Goal: Task Accomplishment & Management: Use online tool/utility

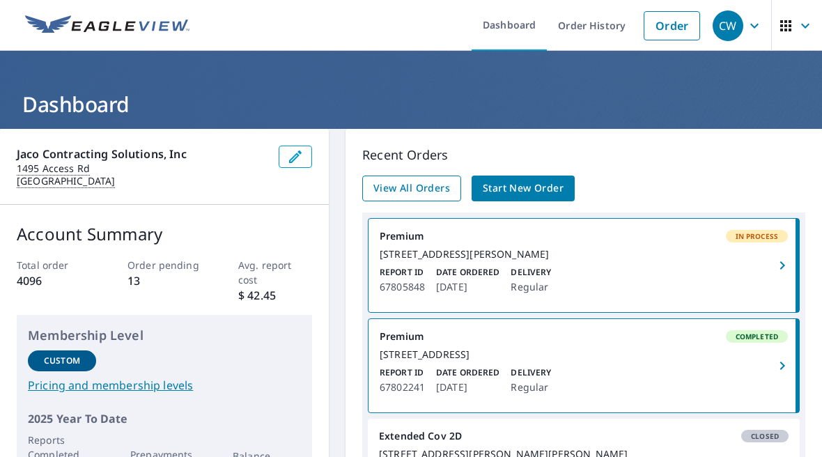
click at [403, 181] on span "View All Orders" at bounding box center [412, 188] width 77 height 17
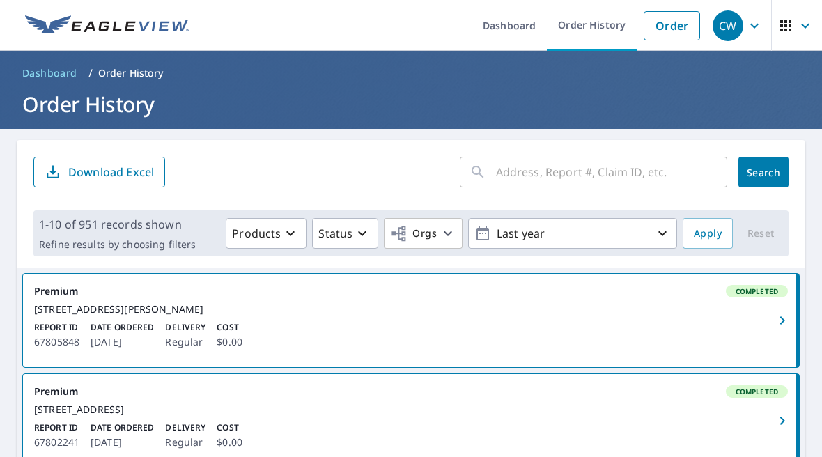
click at [613, 181] on input "text" at bounding box center [611, 172] width 231 height 39
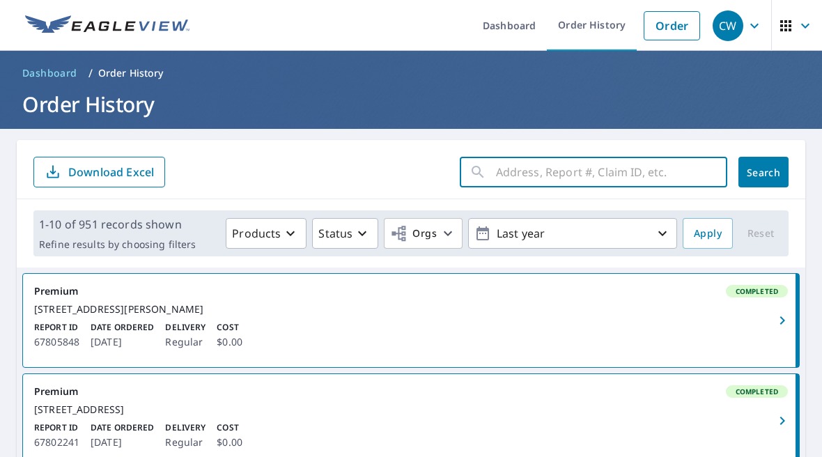
click at [580, 178] on input "text" at bounding box center [611, 172] width 231 height 39
click at [599, 174] on input "1290" at bounding box center [598, 172] width 205 height 39
click at [598, 174] on input "1290 Spring" at bounding box center [598, 172] width 205 height 39
type input "1290 [GEOGRAPHIC_DATA][PERSON_NAME]"
click at [764, 172] on button "Search" at bounding box center [764, 172] width 50 height 31
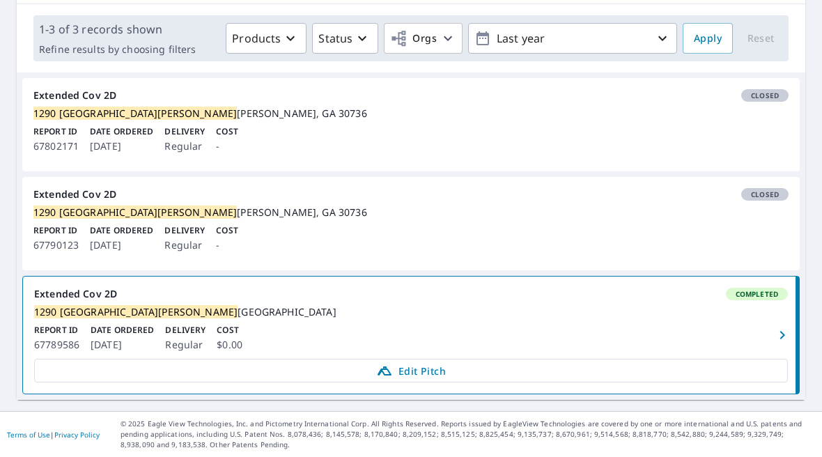
scroll to position [233, 0]
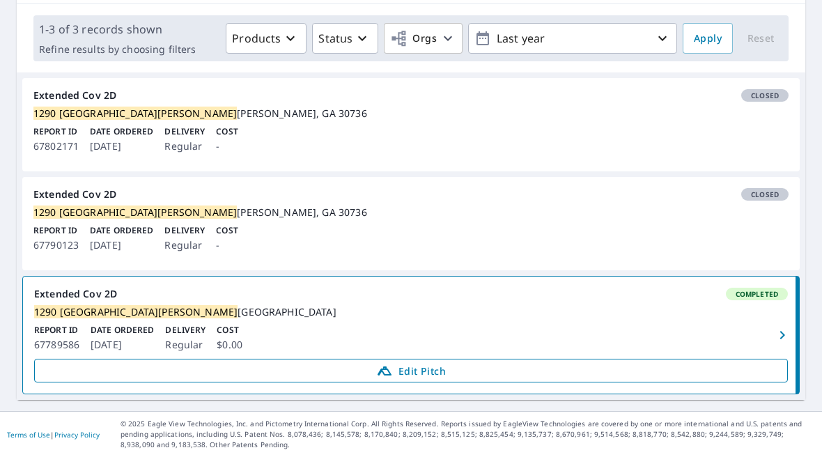
click at [443, 366] on span "Edit Pitch" at bounding box center [411, 370] width 736 height 17
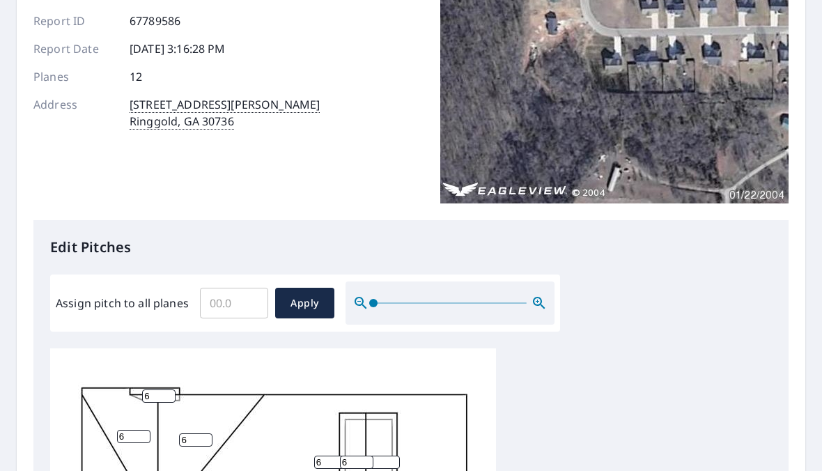
scroll to position [187, 0]
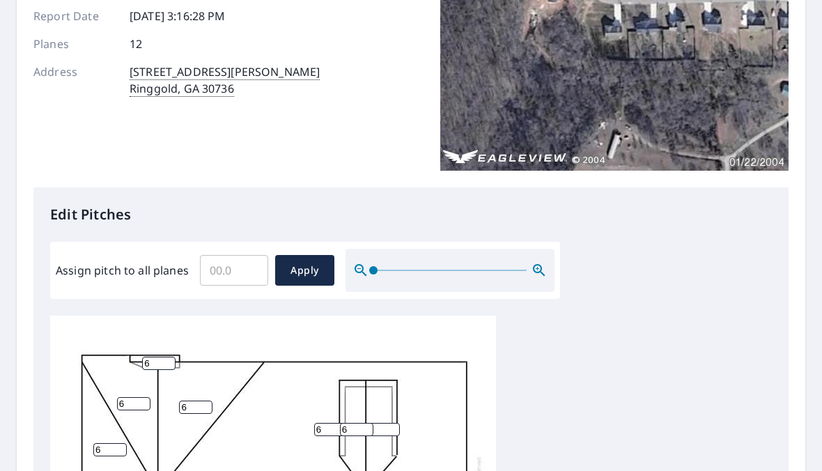
click at [238, 261] on input "Assign pitch to all planes" at bounding box center [234, 270] width 68 height 39
type input "6"
click at [302, 262] on span "Apply" at bounding box center [304, 270] width 37 height 17
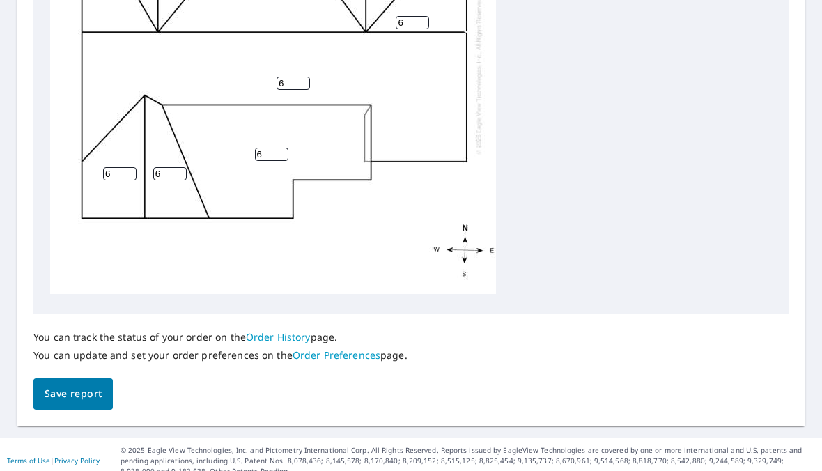
scroll to position [642, 0]
click at [79, 386] on span "Save report" at bounding box center [73, 394] width 57 height 17
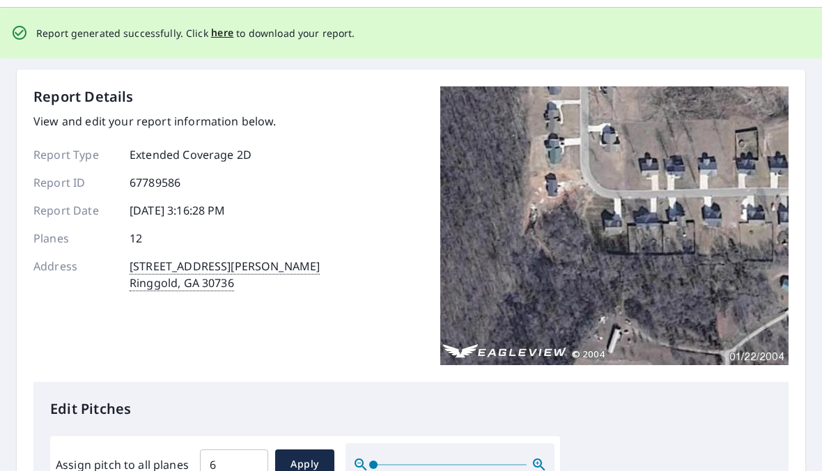
scroll to position [0, 0]
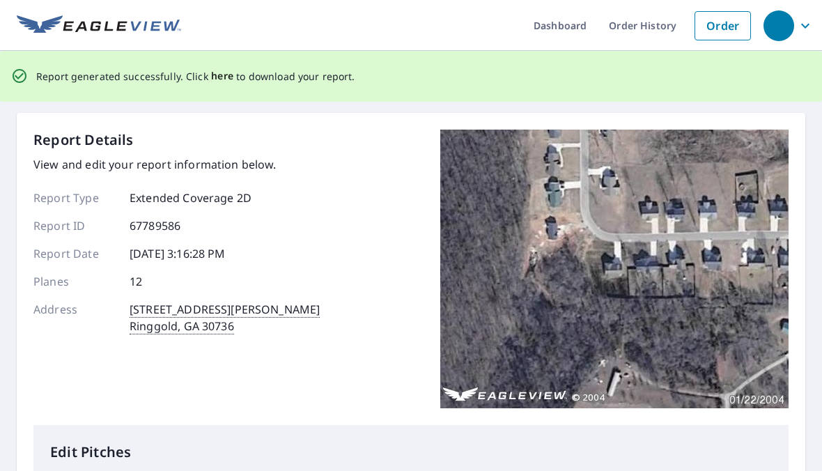
click at [224, 77] on span "here" at bounding box center [222, 76] width 23 height 17
